Goal: Transaction & Acquisition: Subscribe to service/newsletter

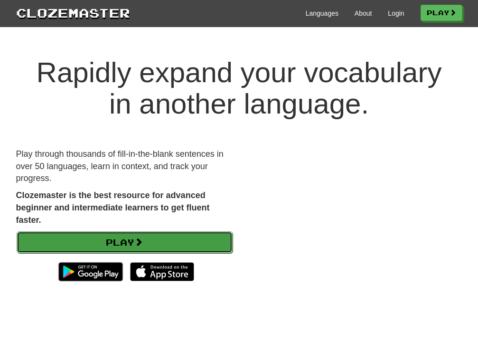
click at [192, 248] on link "Play" at bounding box center [125, 242] width 216 height 22
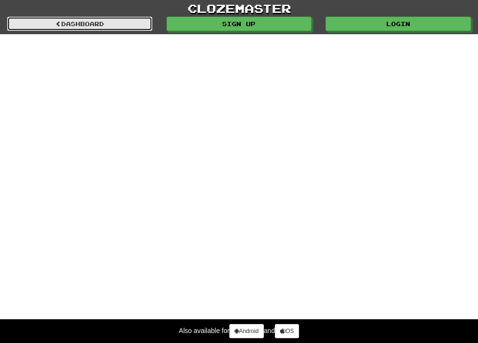
click at [90, 24] on link "dashboard" at bounding box center [79, 24] width 145 height 14
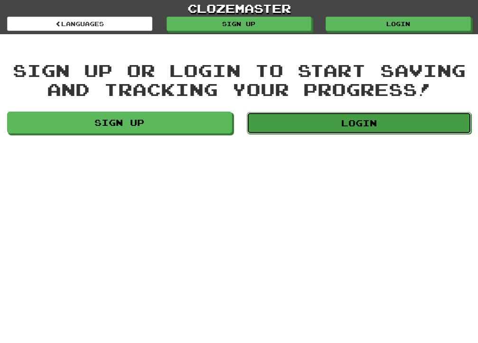
click at [289, 126] on link "Login" at bounding box center [359, 123] width 225 height 22
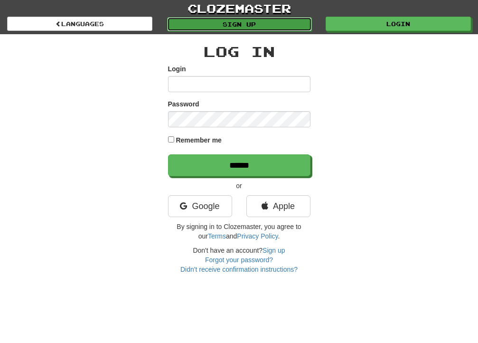
click at [296, 29] on link "Sign up" at bounding box center [239, 24] width 145 height 14
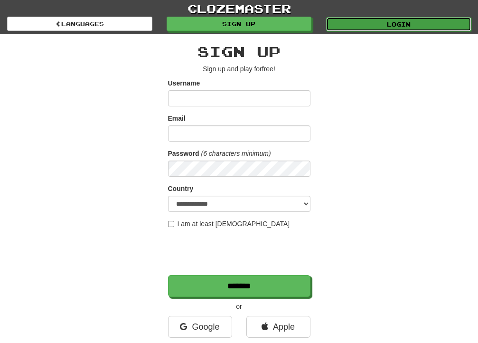
click at [453, 22] on link "Login" at bounding box center [398, 24] width 145 height 14
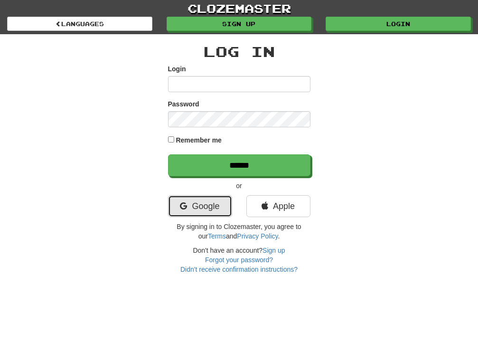
click at [225, 212] on link "Google" at bounding box center [200, 206] width 64 height 22
click at [265, 7] on link "clozemaster" at bounding box center [239, 8] width 478 height 17
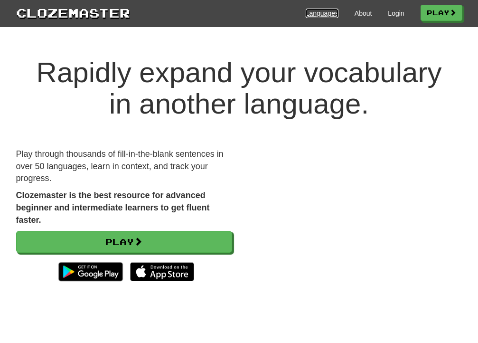
click at [320, 11] on link "Languages" at bounding box center [322, 14] width 33 height 10
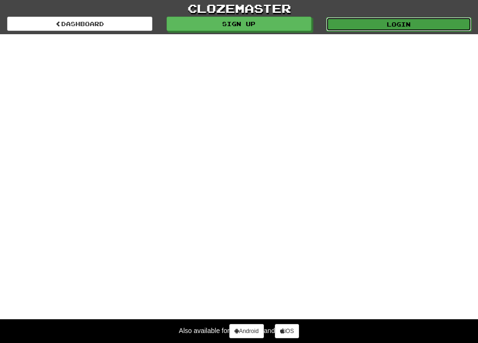
click at [368, 29] on link "Login" at bounding box center [398, 24] width 145 height 14
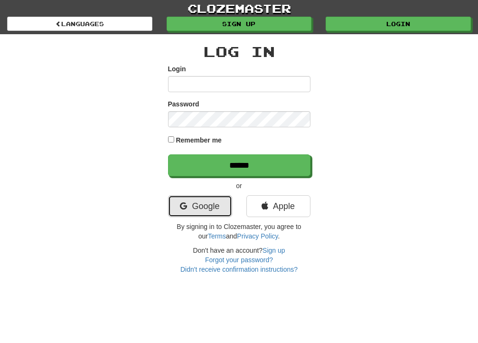
click at [206, 203] on link "Google" at bounding box center [200, 206] width 64 height 22
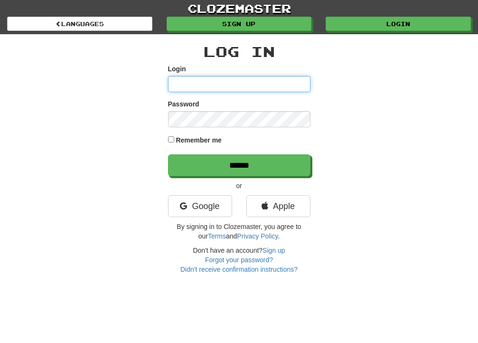
click at [231, 81] on input "Login" at bounding box center [239, 84] width 143 height 16
type input "*"
